Goal: Information Seeking & Learning: Learn about a topic

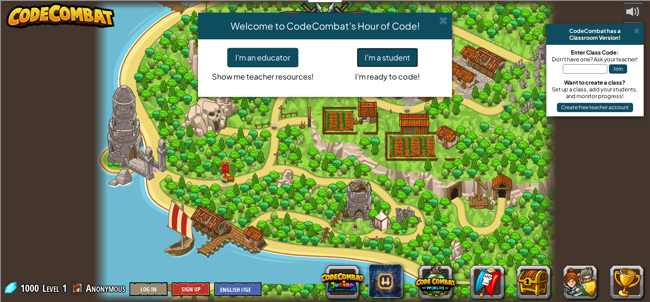
click at [381, 58] on button "I'm a student" at bounding box center [387, 57] width 61 height 19
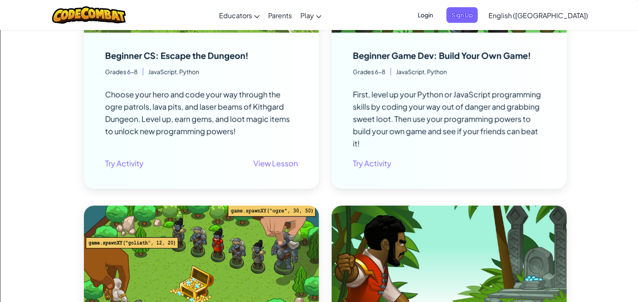
scroll to position [1324, 0]
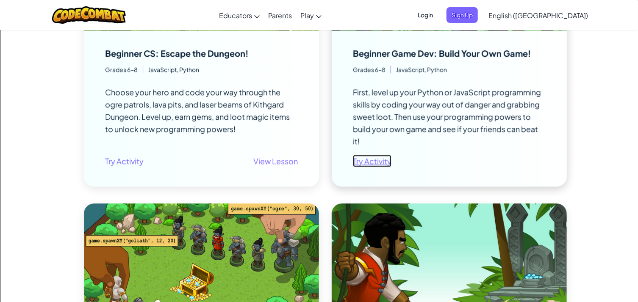
click at [371, 159] on link "Try Activity" at bounding box center [372, 161] width 39 height 12
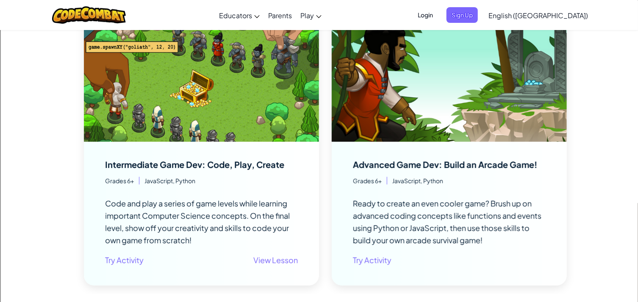
scroll to position [1523, 0]
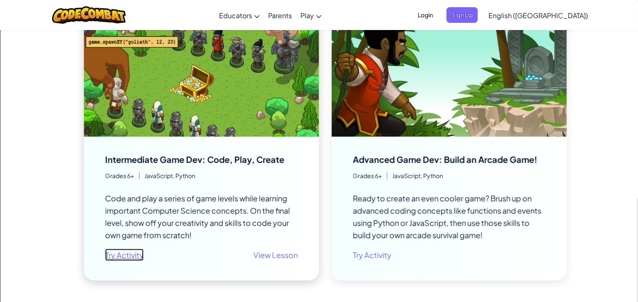
click at [134, 258] on link "Try Activity" at bounding box center [124, 255] width 39 height 12
click at [373, 255] on link "Try Activity" at bounding box center [372, 255] width 39 height 12
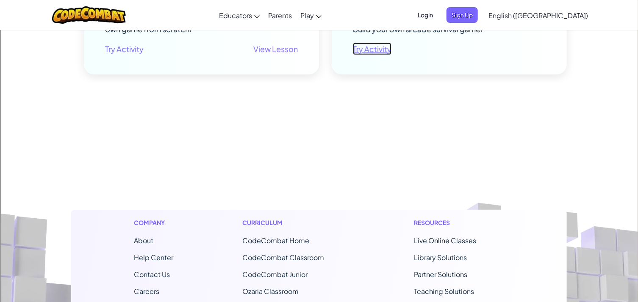
scroll to position [1742, 0]
